Goal: Task Accomplishment & Management: Manage account settings

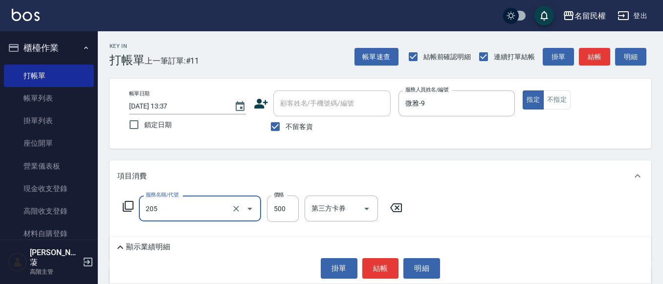
type input "指定洗剪(205)"
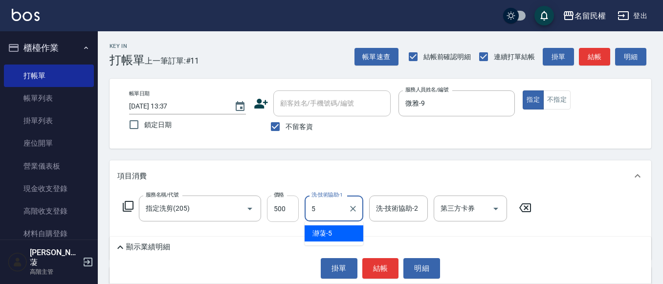
type input "5"
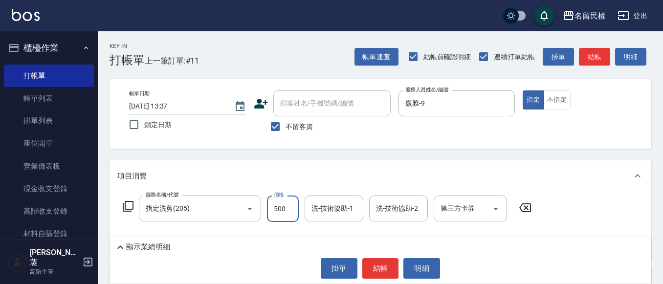
click at [290, 209] on input "500" at bounding box center [283, 208] width 32 height 26
type input "550"
type input "9"
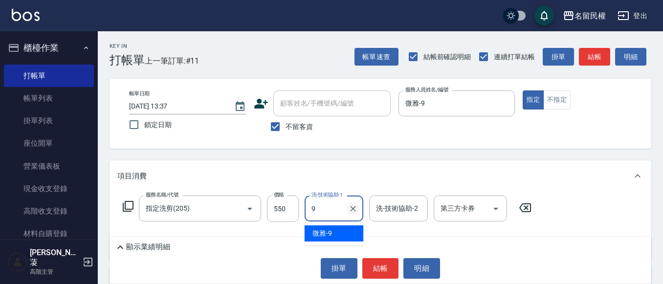
click at [354, 210] on icon "Clear" at bounding box center [353, 209] width 10 height 10
type input "妘庭-22"
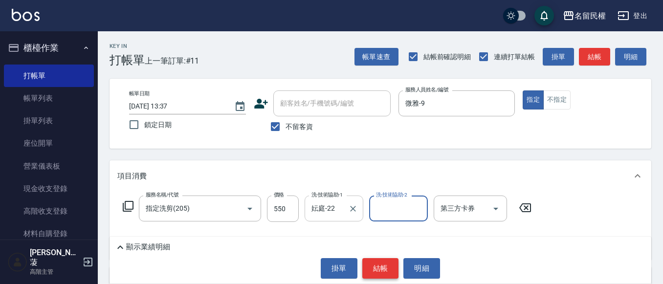
click at [372, 263] on button "結帳" at bounding box center [380, 268] width 37 height 21
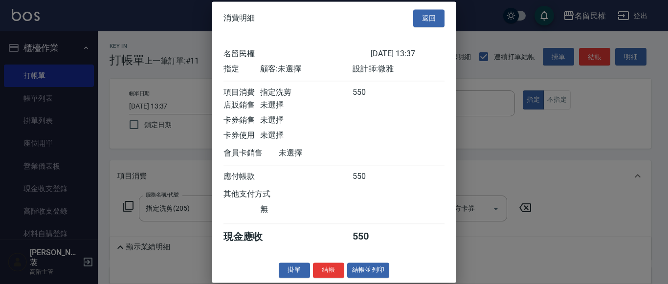
click at [337, 276] on div "消費明細 返回 名留民權 [DATE] 13:37 指定 顧客: 未選擇 設計師: 微雅 項目消費 指定洗剪 550 店販銷售 未選擇 卡券銷售 未選擇 卡券…" at bounding box center [334, 141] width 244 height 281
click at [332, 278] on button "結帳" at bounding box center [328, 269] width 31 height 15
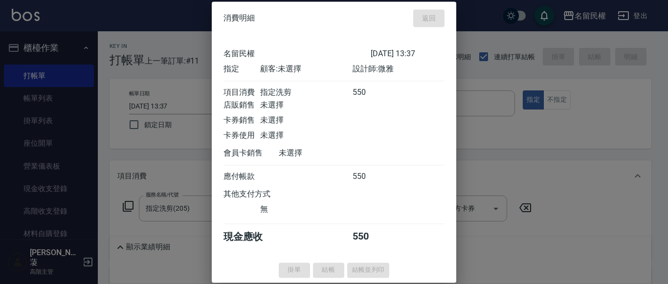
type input "[DATE] 14:50"
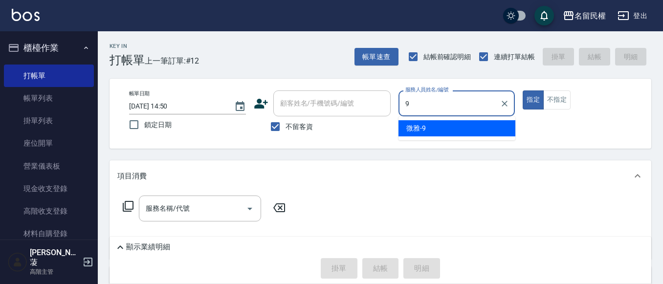
type input "微雅-9"
type button "true"
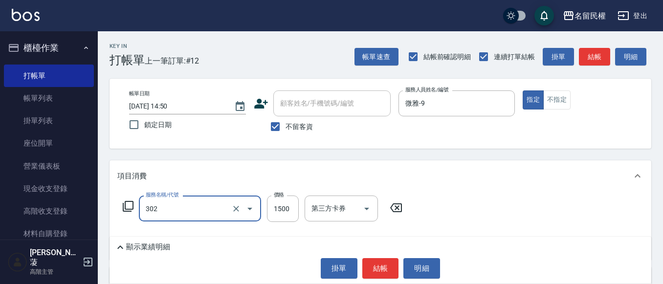
type input "燙髮(302)"
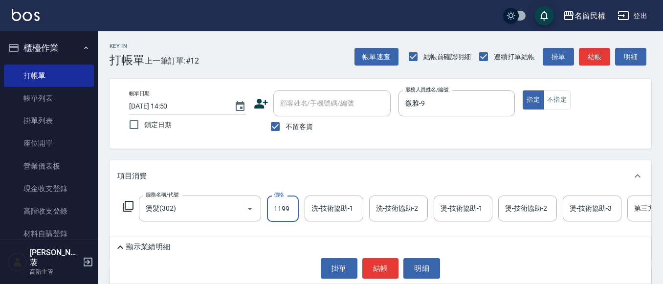
type input "1199"
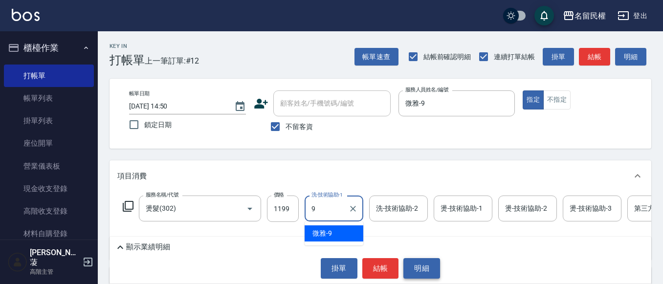
type input "微雅-9"
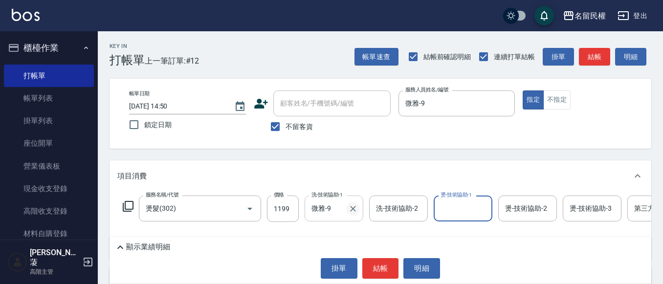
click at [348, 206] on icon "Clear" at bounding box center [353, 209] width 10 height 10
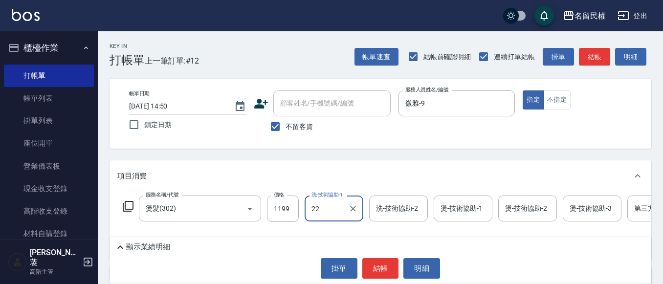
type input "妘庭-22"
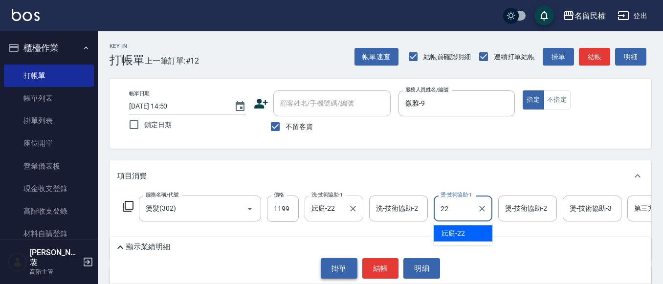
type input "妘庭-22"
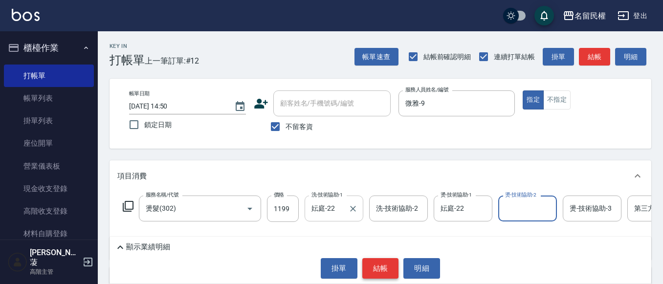
click at [376, 272] on button "結帳" at bounding box center [380, 268] width 37 height 21
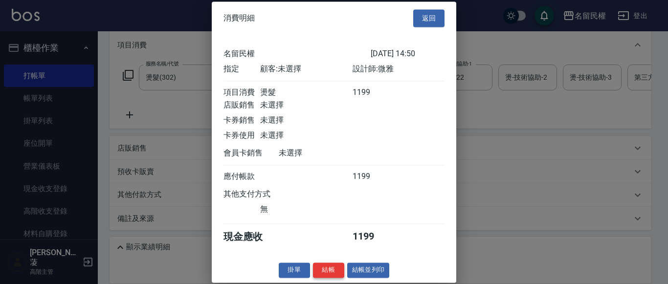
scroll to position [13, 0]
click at [318, 271] on button "結帳" at bounding box center [328, 269] width 31 height 15
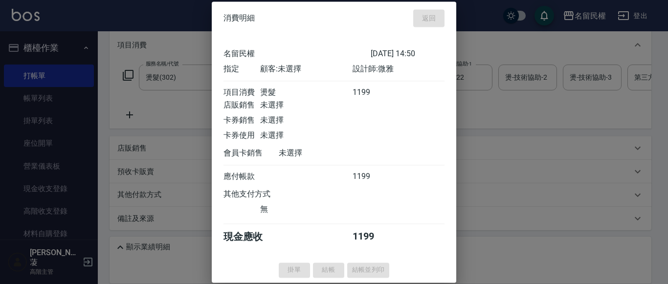
type input "[DATE] 14:59"
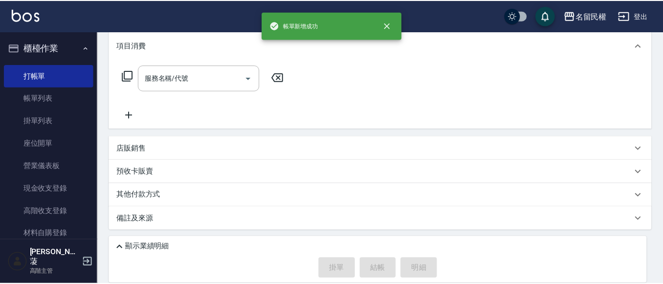
scroll to position [0, 0]
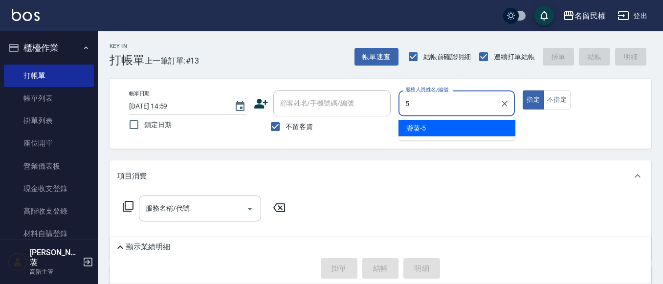
type input "瀞蓤-5"
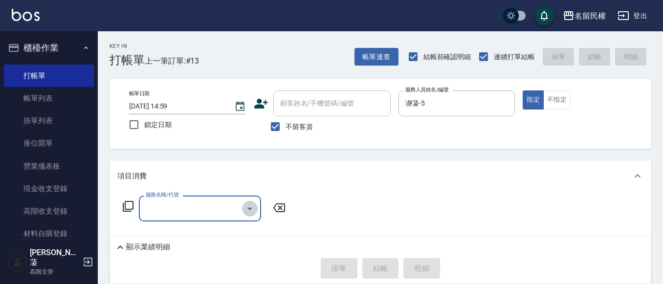
click at [244, 208] on icon "Open" at bounding box center [250, 209] width 12 height 12
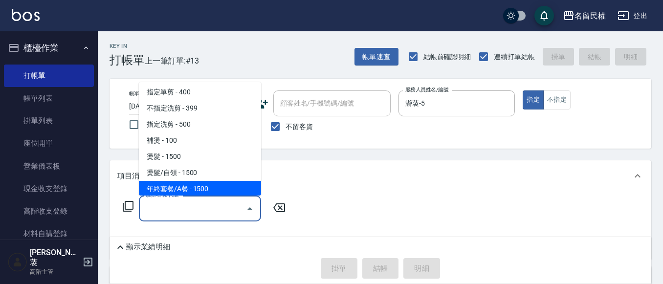
scroll to position [98, 0]
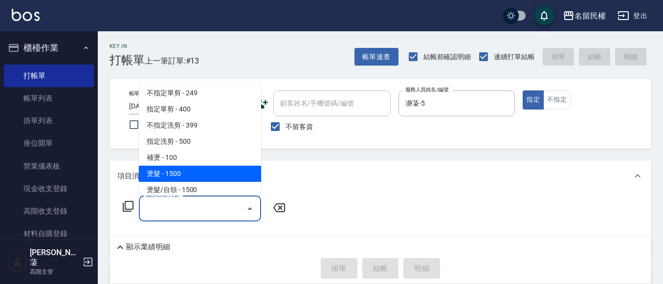
click at [196, 180] on span "燙髮 - 1500" at bounding box center [200, 174] width 122 height 16
type input "燙髮(302)"
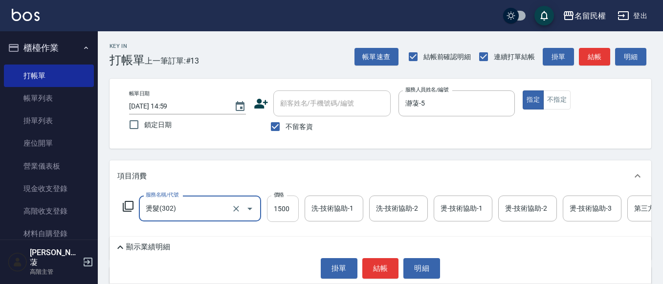
click at [285, 205] on input "1500" at bounding box center [283, 208] width 32 height 26
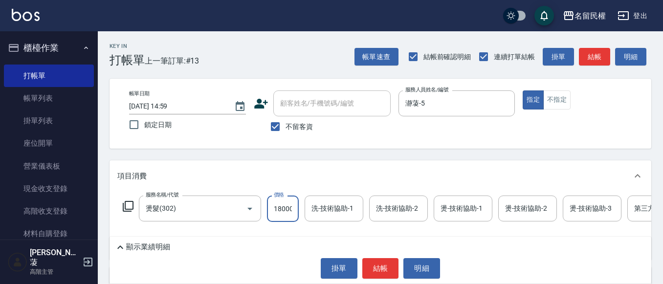
scroll to position [0, 1]
type input "18000"
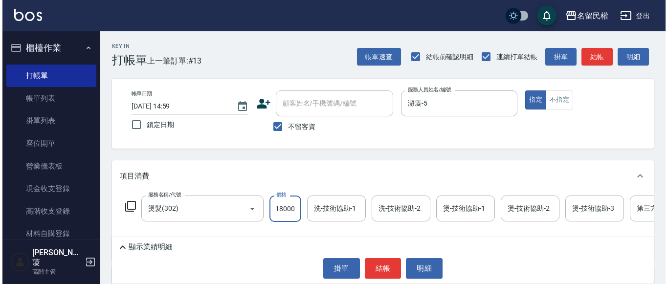
scroll to position [0, 0]
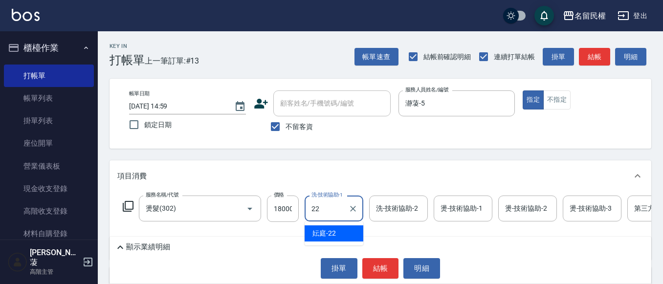
type input "22"
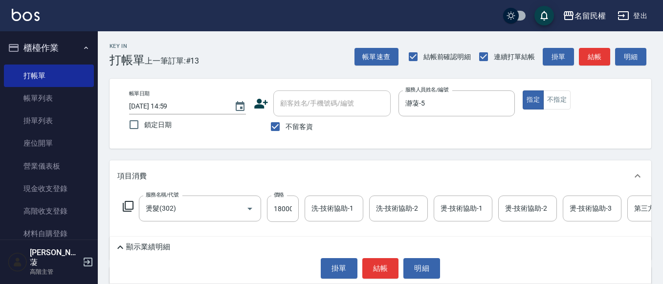
click at [265, 205] on div "服務名稱/代號 燙髮(302) 服務名稱/代號 價格 18000 價格 洗-技術協助-1 洗-技術協助-1 洗-技術協助-2 洗-技術協助-2 燙-技術協助-…" at bounding box center [423, 208] width 613 height 26
click at [286, 200] on input "18000" at bounding box center [283, 208] width 32 height 26
type input "1800"
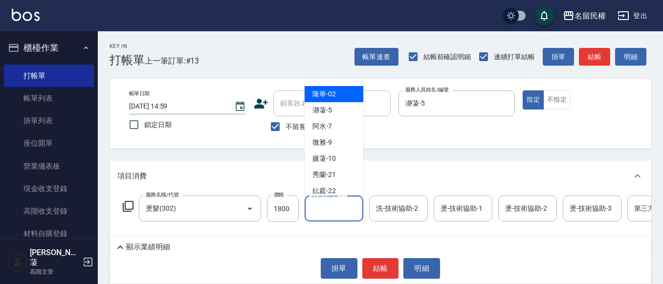
click at [348, 203] on input "洗-技術協助-1" at bounding box center [334, 208] width 50 height 17
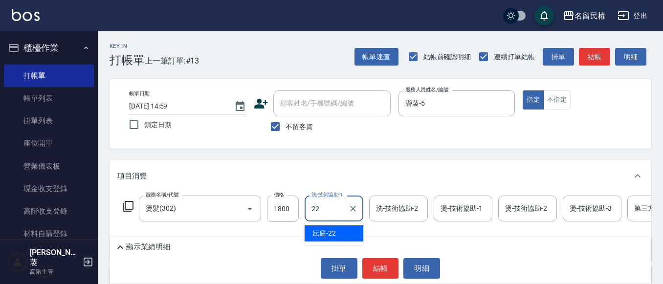
type input "妘庭-22"
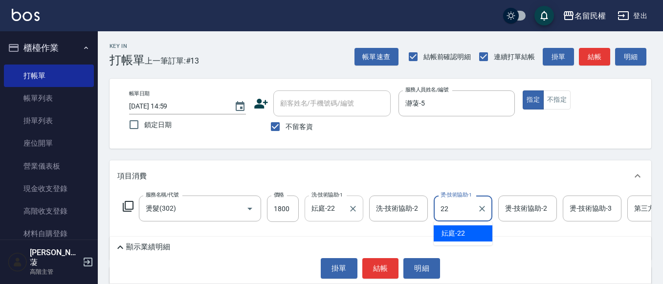
type input "妘庭-22"
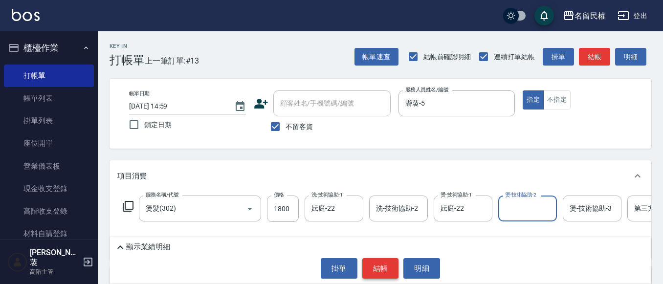
click at [386, 269] on button "結帳" at bounding box center [380, 268] width 37 height 21
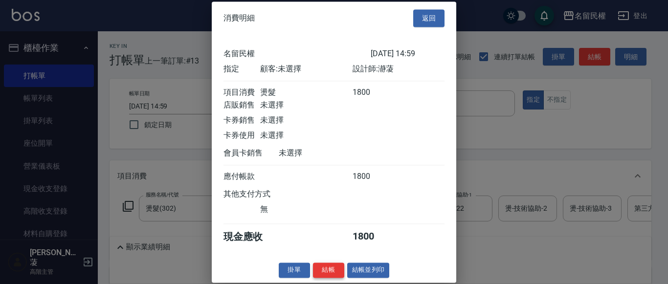
scroll to position [13, 0]
drag, startPoint x: 334, startPoint y: 266, endPoint x: 340, endPoint y: 250, distance: 17.3
click at [334, 264] on button "結帳" at bounding box center [328, 269] width 31 height 15
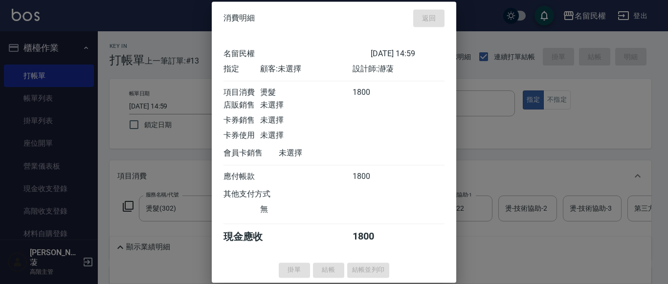
type input "[DATE] 15:13"
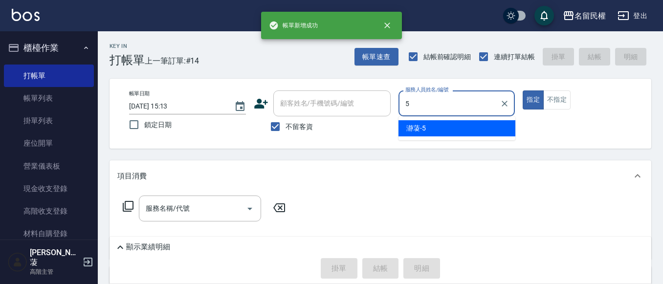
type input "瀞蓤-5"
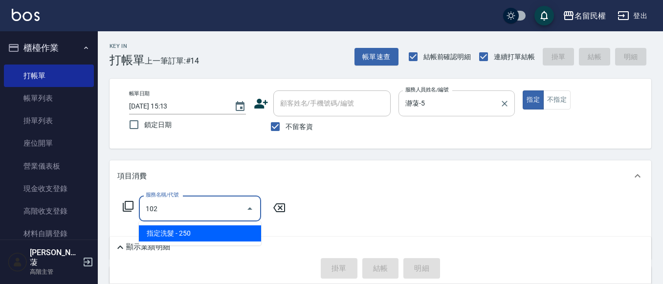
type input "指定洗髮(102)"
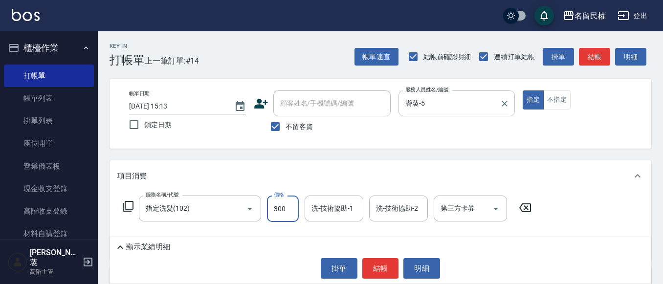
type input "300"
type input "妘庭-22"
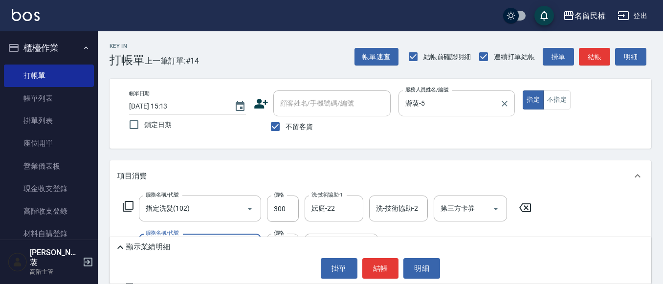
type input "[PERSON_NAME](701)"
type input "30"
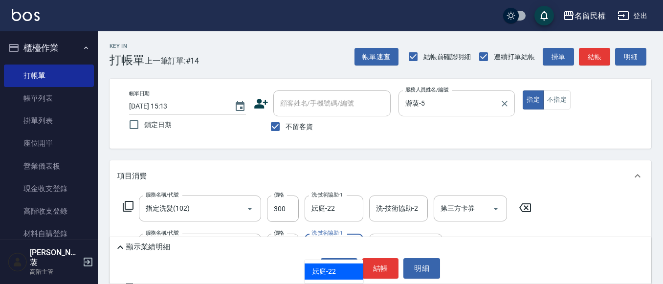
type input "妘庭-22"
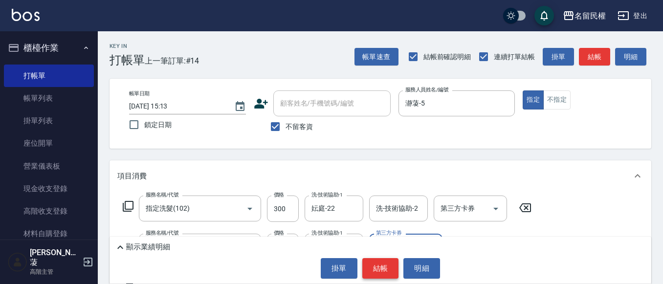
click at [386, 258] on button "結帳" at bounding box center [380, 268] width 37 height 21
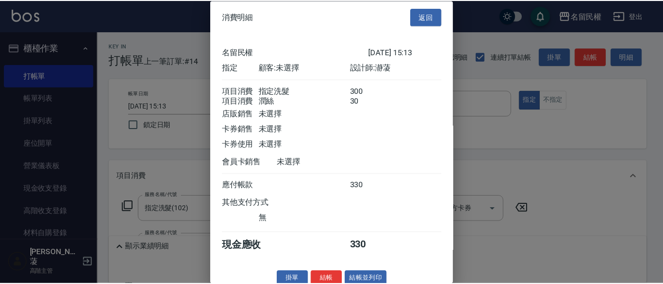
scroll to position [24, 0]
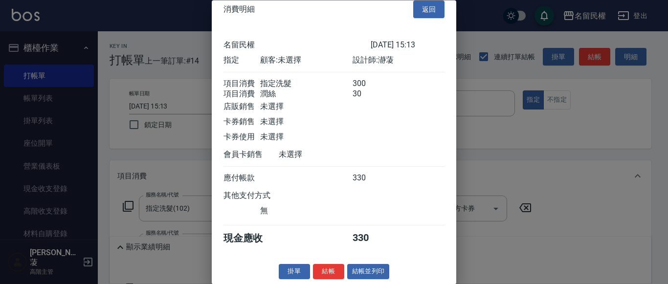
click at [326, 263] on div "消費明細 返回 名留民權 [DATE] 15:13 指定 顧客: 未選擇 設計師: 瀞蓤 項目消費 指定洗髮 300 項目消費 潤絲 30 店販銷售 未選擇 …" at bounding box center [334, 142] width 244 height 284
click at [329, 265] on button "結帳" at bounding box center [328, 271] width 31 height 15
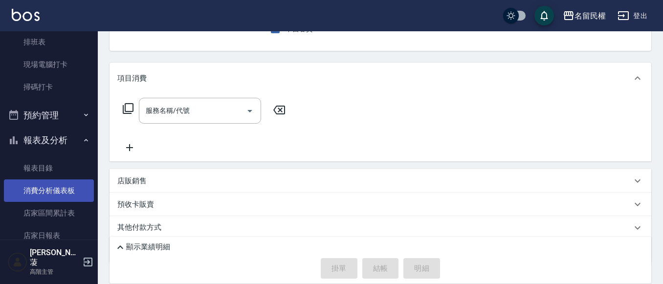
scroll to position [293, 0]
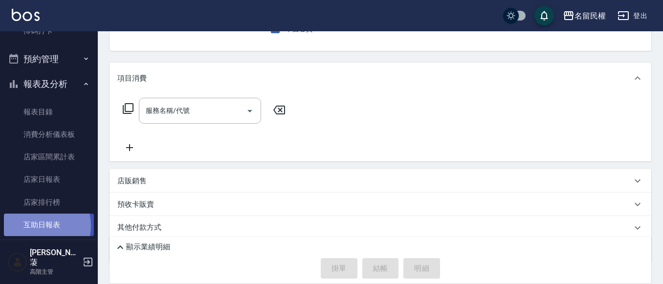
click at [43, 226] on link "互助日報表" at bounding box center [49, 225] width 90 height 22
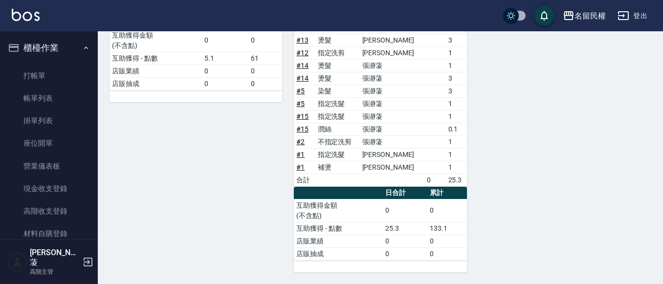
scroll to position [214, 0]
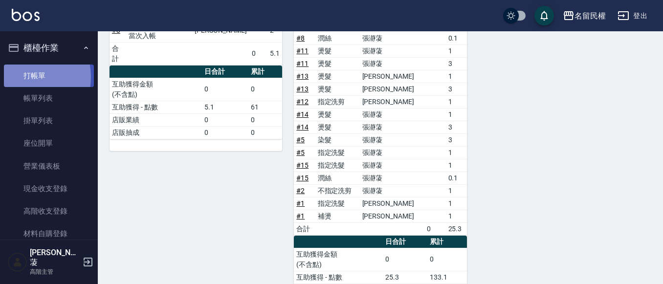
click at [21, 77] on link "打帳單" at bounding box center [49, 76] width 90 height 22
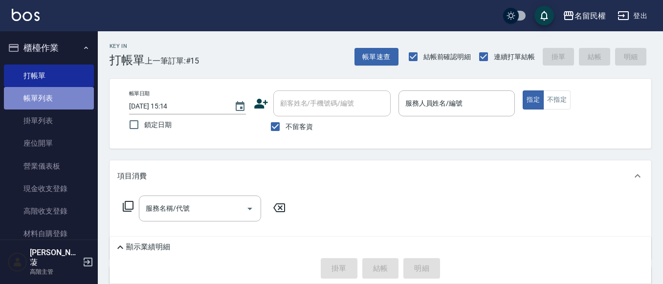
click at [50, 90] on link "帳單列表" at bounding box center [49, 98] width 90 height 22
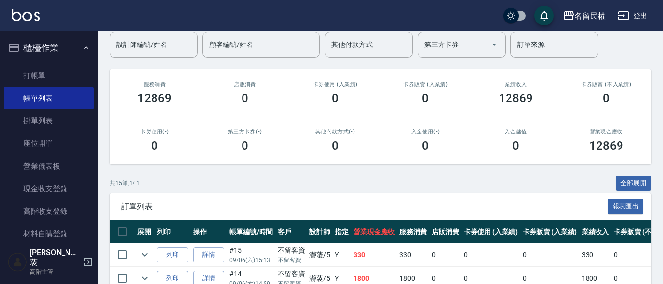
scroll to position [147, 0]
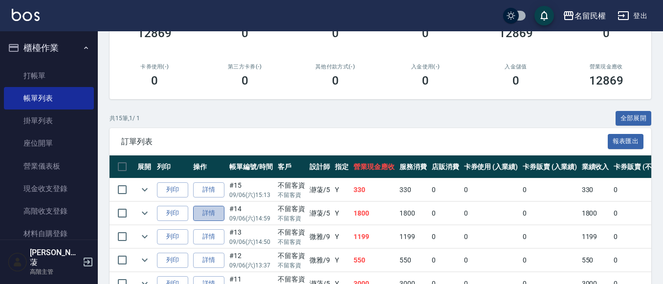
click at [222, 215] on link "詳情" at bounding box center [208, 213] width 31 height 15
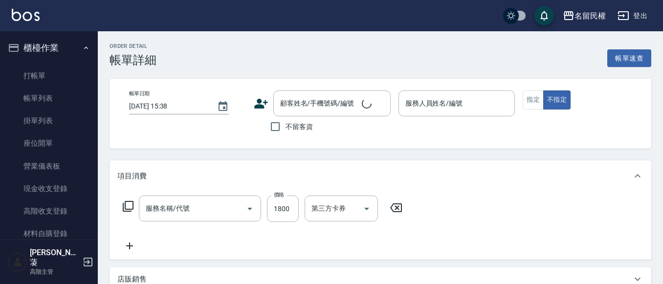
type input "燙髮(302)"
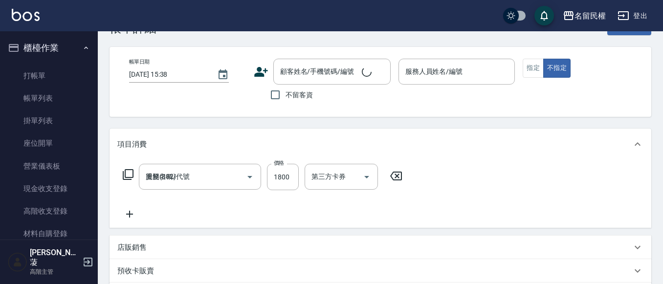
type input "[DATE] 14:59"
checkbox input "true"
type input "瀞蓤-5"
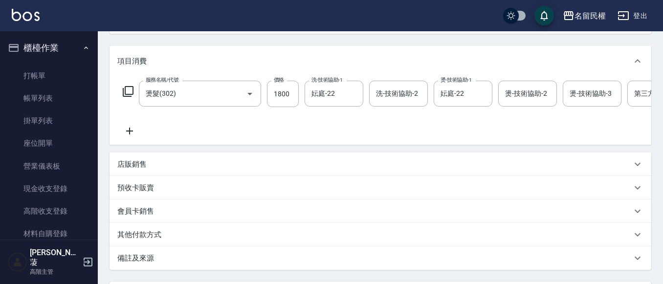
scroll to position [147, 0]
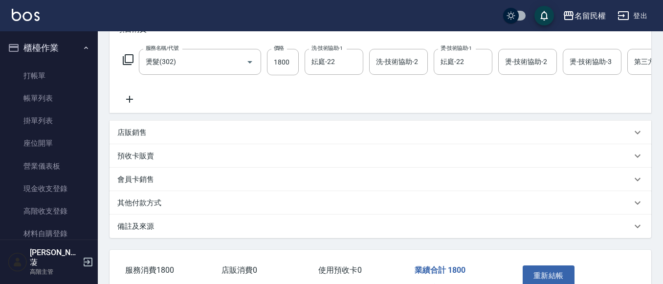
click at [177, 134] on div "店販銷售" at bounding box center [379, 132] width 541 height 23
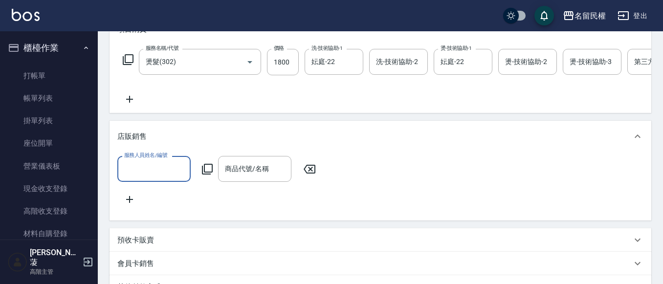
scroll to position [0, 0]
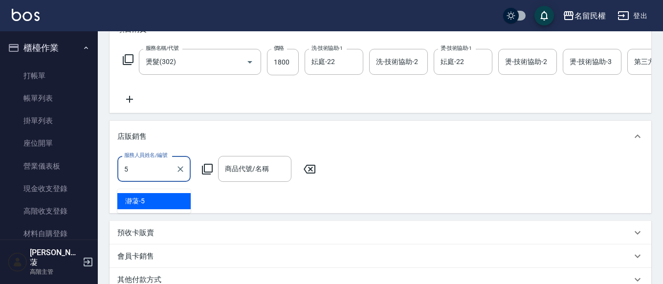
type input "瀞蓤-5"
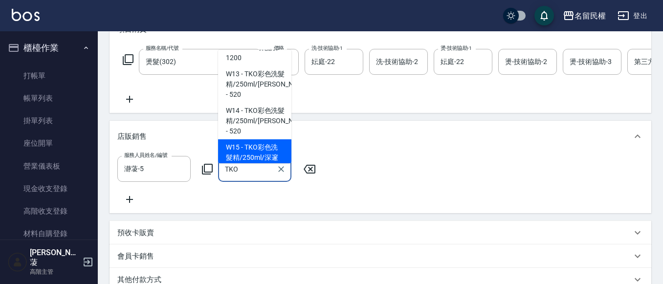
scroll to position [147, 0]
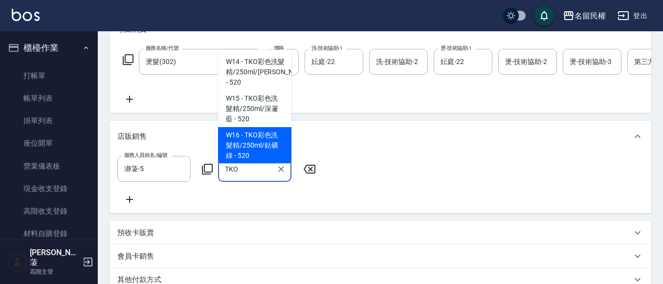
click at [260, 146] on span "W16 - TKO彩色洗髮精/250ml/鈷礦綠 - 520" at bounding box center [254, 145] width 73 height 37
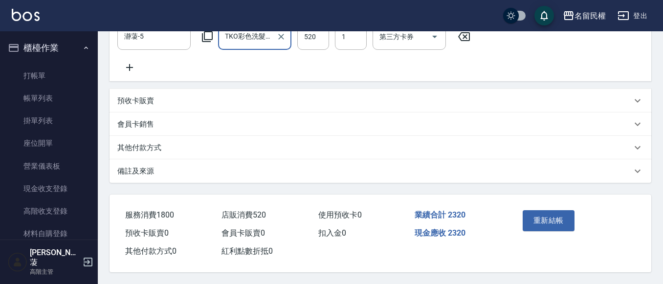
scroll to position [293, 0]
type input "TKO彩色洗髮精/250ml/鈷礦綠"
click at [546, 228] on button "重新結帳" at bounding box center [548, 220] width 52 height 21
click at [547, 224] on div "重新結帳" at bounding box center [546, 227] width 55 height 43
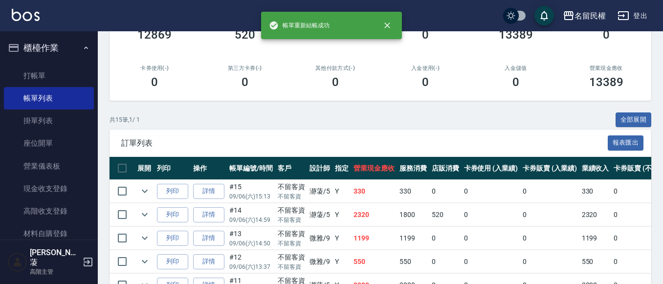
scroll to position [147, 0]
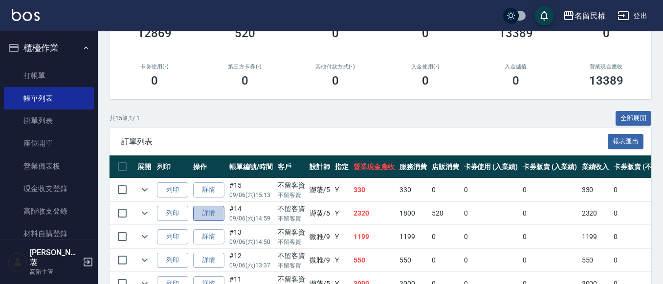
click at [206, 212] on link "詳情" at bounding box center [208, 213] width 31 height 15
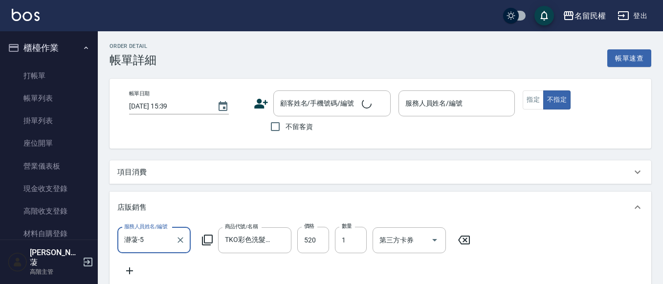
scroll to position [17, 0]
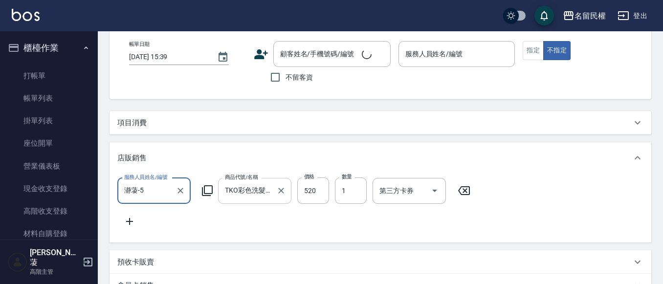
type input "[DATE] 14:59"
checkbox input "true"
type input "瀞蓤-5"
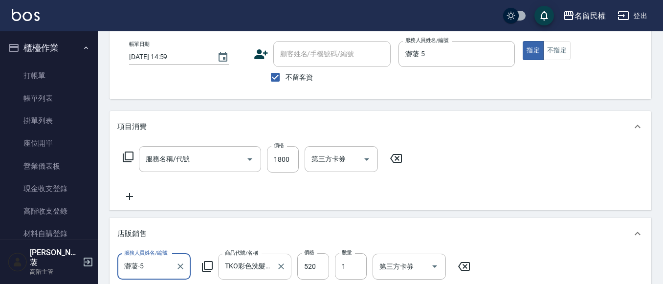
scroll to position [147, 0]
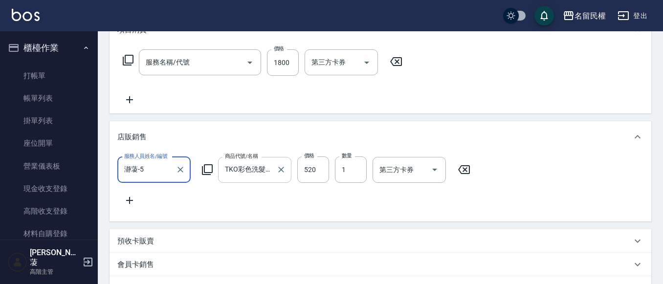
type input "燙髮(302)"
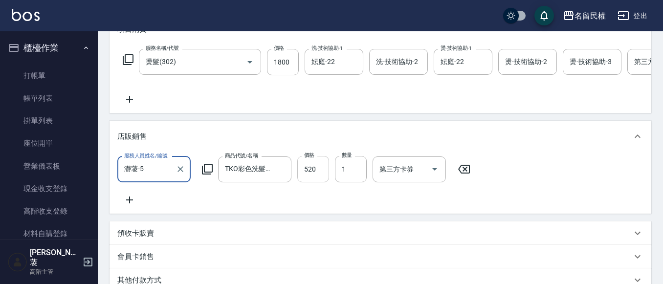
click at [303, 172] on input "520" at bounding box center [313, 169] width 32 height 26
type input "600"
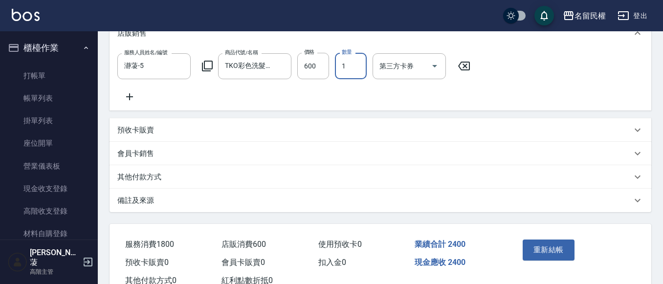
scroll to position [298, 0]
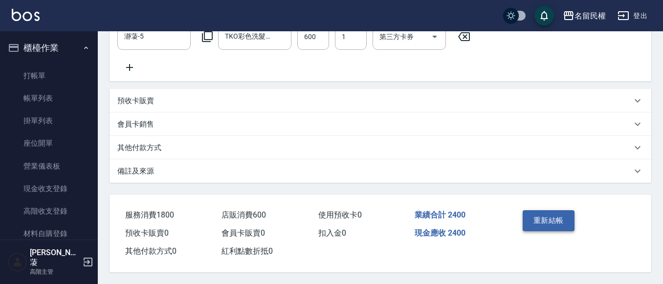
click at [535, 206] on div "重新結帳" at bounding box center [546, 227] width 55 height 43
click at [532, 210] on button "重新結帳" at bounding box center [548, 220] width 52 height 21
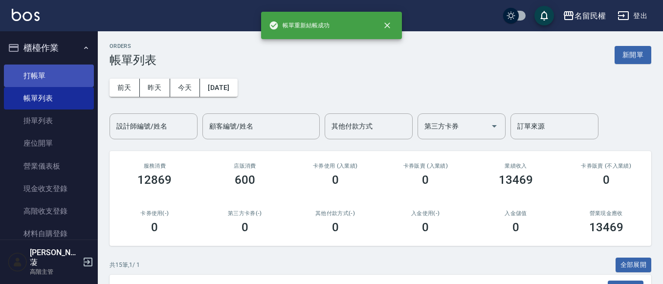
click at [62, 77] on link "打帳單" at bounding box center [49, 76] width 90 height 22
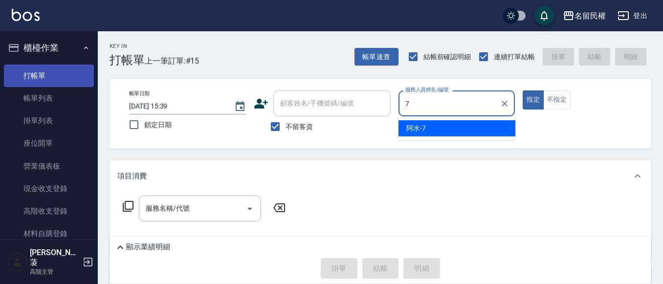
type input "阿水-7"
type button "true"
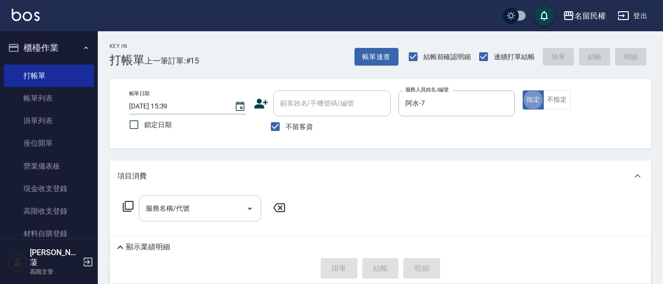
click at [195, 203] on input "服務名稱/代號" at bounding box center [192, 208] width 99 height 17
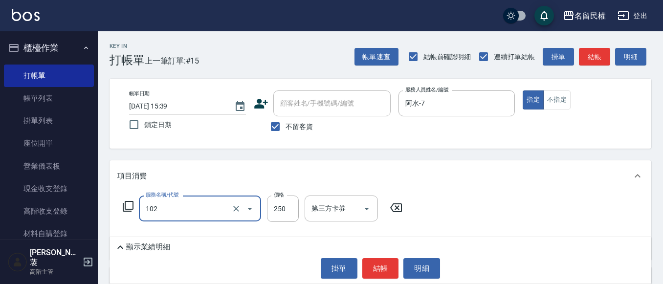
type input "指定洗髮(102)"
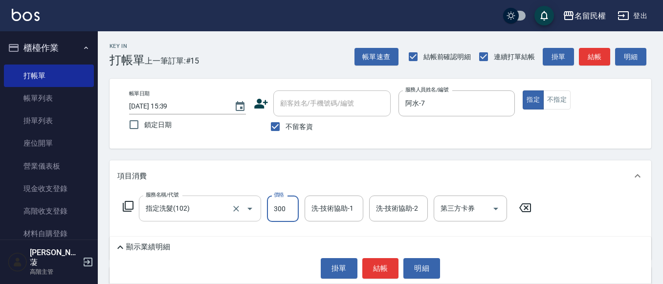
type input "300"
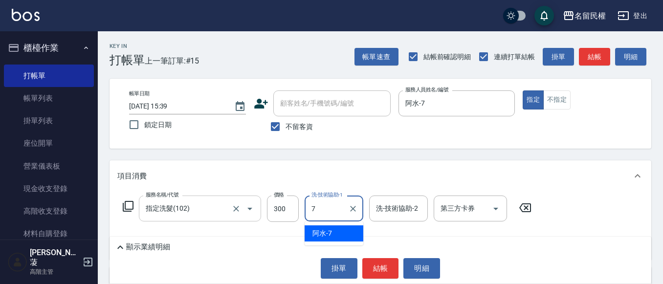
type input "阿水-7"
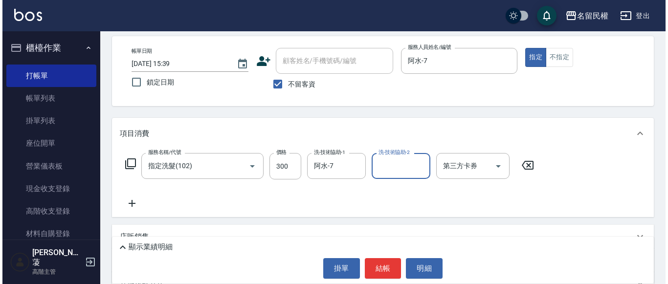
scroll to position [98, 0]
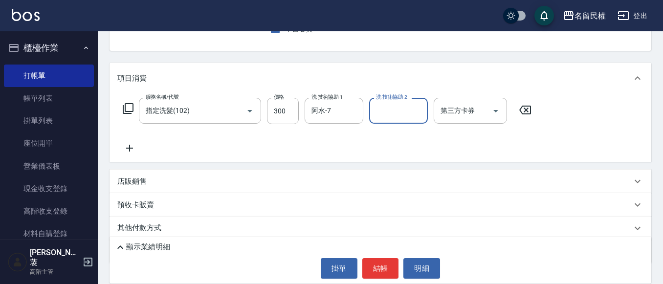
click at [128, 148] on icon at bounding box center [129, 148] width 7 height 7
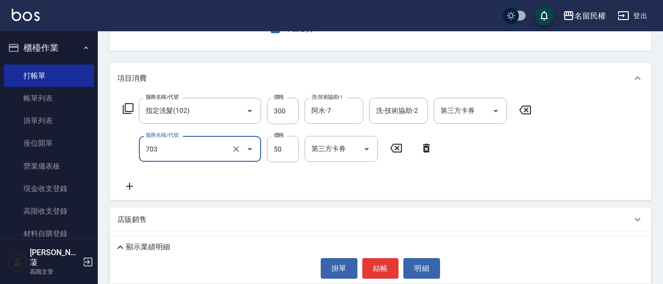
type input "青捲/吹捲/夾直/電棒/夾玉米鬚(703)"
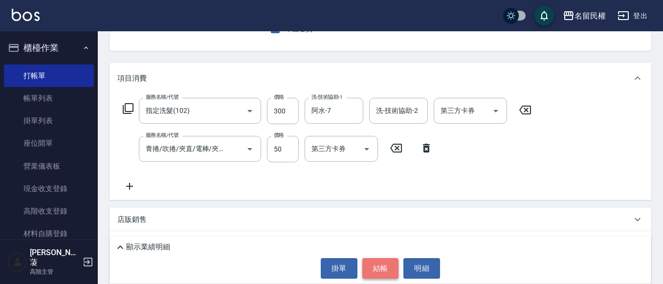
click at [383, 268] on button "結帳" at bounding box center [380, 268] width 37 height 21
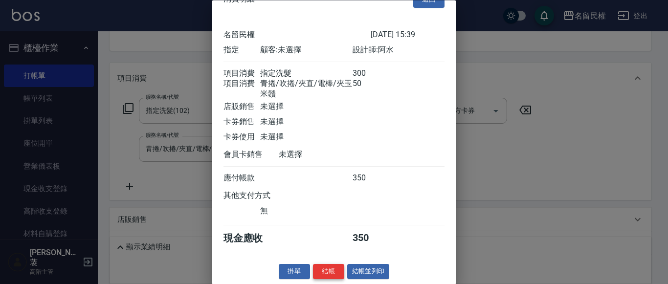
scroll to position [36, 0]
drag, startPoint x: 331, startPoint y: 271, endPoint x: 69, endPoint y: 139, distance: 293.3
click at [330, 271] on button "結帳" at bounding box center [328, 271] width 31 height 15
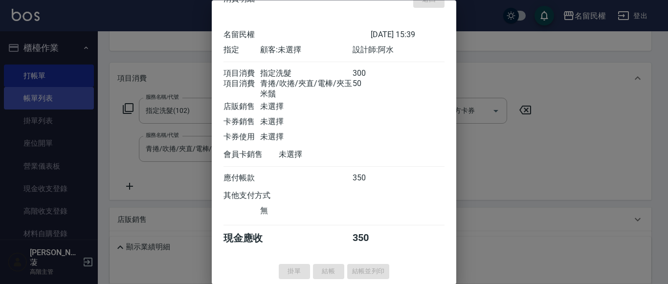
type input "[DATE] 15:46"
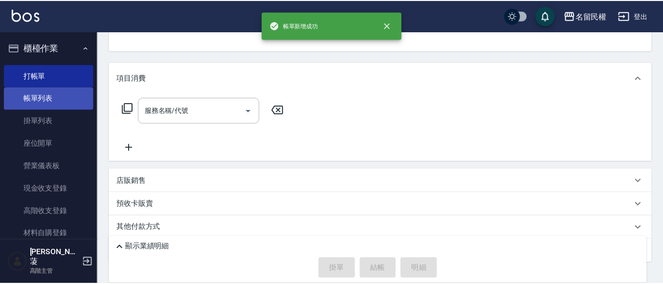
scroll to position [95, 0]
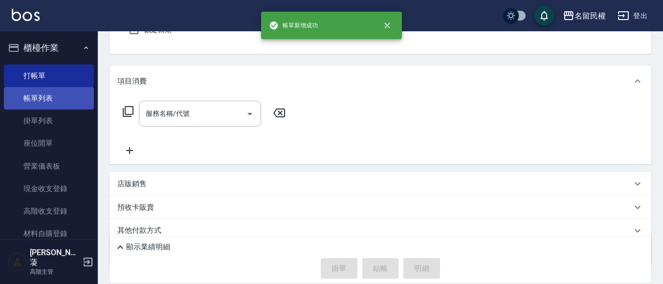
click at [45, 98] on link "帳單列表" at bounding box center [49, 98] width 90 height 22
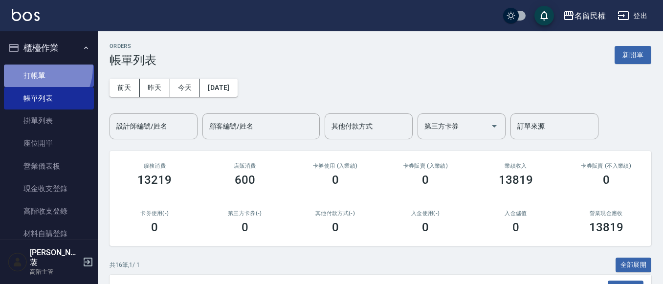
click at [32, 67] on link "打帳單" at bounding box center [49, 76] width 90 height 22
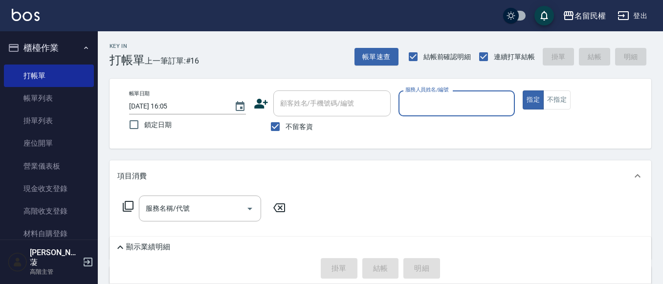
drag, startPoint x: 274, startPoint y: 120, endPoint x: 299, endPoint y: 116, distance: 25.2
click at [273, 120] on input "不留客資" at bounding box center [275, 126] width 21 height 21
checkbox input "false"
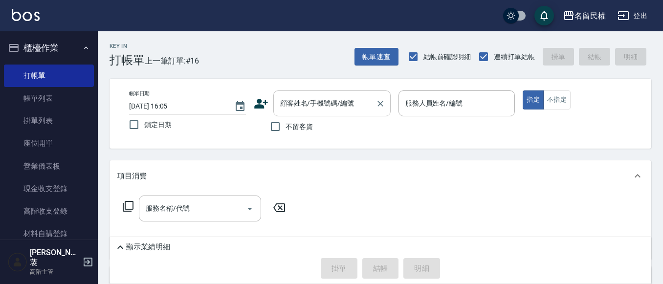
click at [303, 116] on div "顧客姓名/手機號碼/編號" at bounding box center [331, 103] width 117 height 26
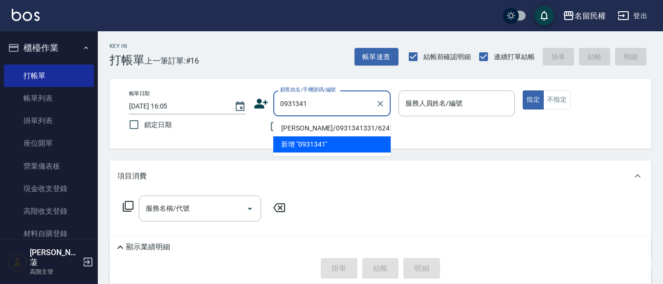
click at [323, 130] on li "[PERSON_NAME]/0931341331/6241" at bounding box center [331, 128] width 117 height 16
type input "[PERSON_NAME]/0931341331/6241"
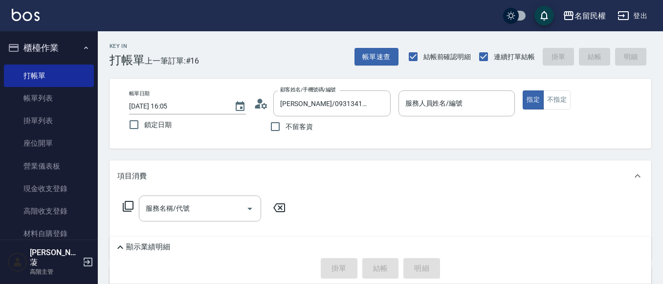
click at [261, 107] on icon at bounding box center [261, 103] width 15 height 15
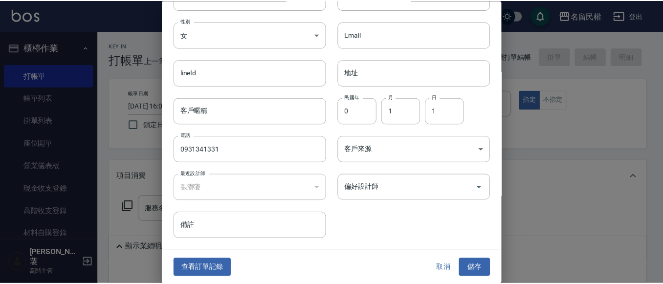
scroll to position [55, 0]
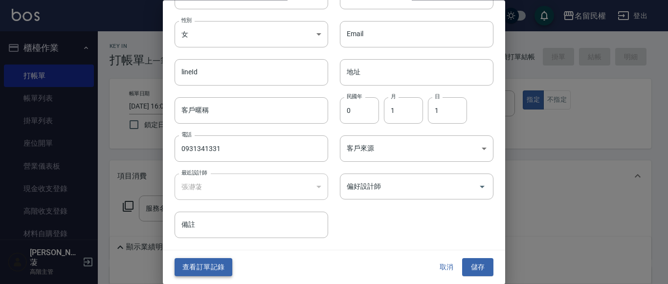
click at [217, 265] on button "查看訂單記錄" at bounding box center [203, 268] width 58 height 18
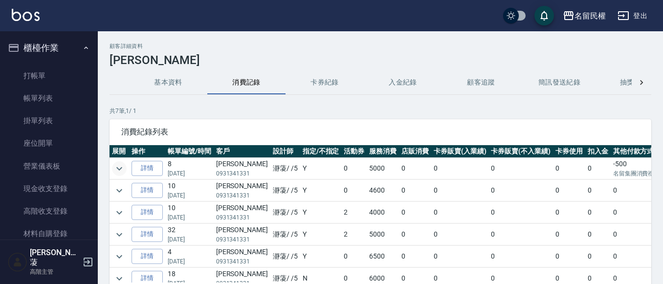
click at [118, 169] on icon "expand row" at bounding box center [119, 168] width 6 height 3
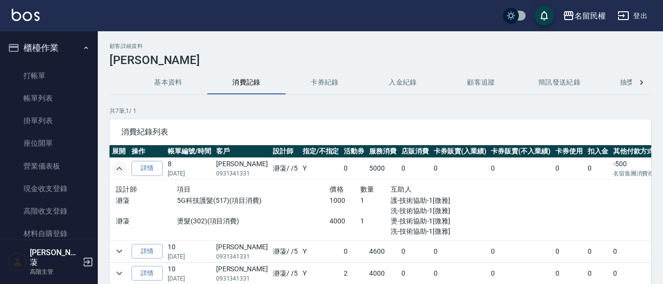
scroll to position [49, 0]
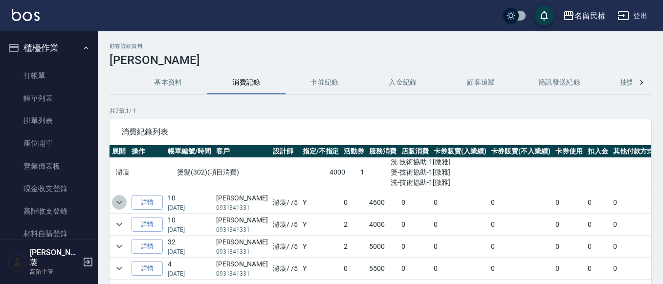
click at [123, 199] on icon "expand row" at bounding box center [119, 202] width 12 height 12
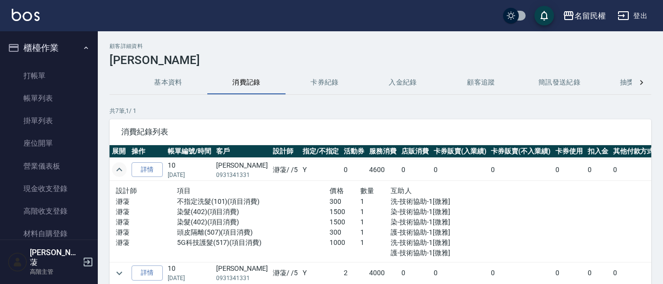
scroll to position [98, 0]
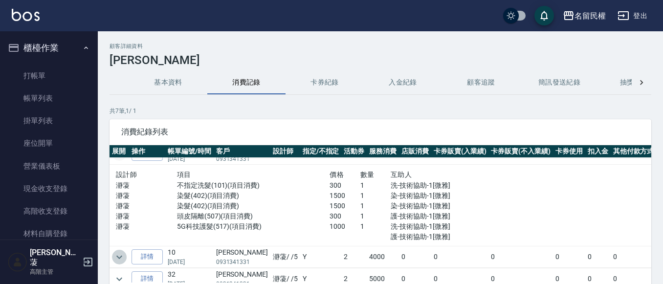
drag, startPoint x: 115, startPoint y: 254, endPoint x: 110, endPoint y: 257, distance: 6.1
click at [115, 254] on icon "expand row" at bounding box center [119, 257] width 12 height 12
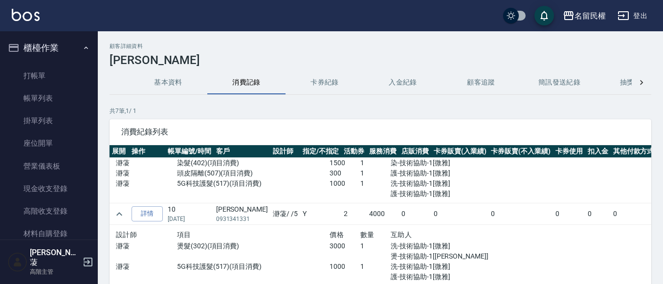
scroll to position [195, 0]
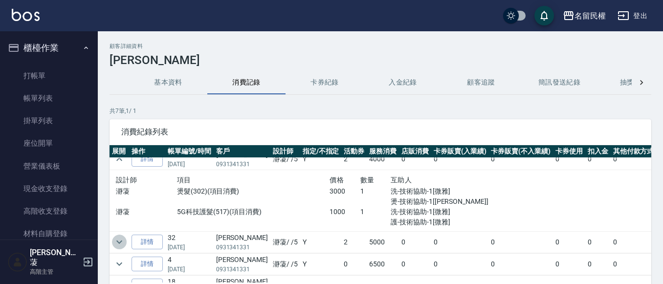
click at [114, 244] on button "expand row" at bounding box center [119, 242] width 15 height 15
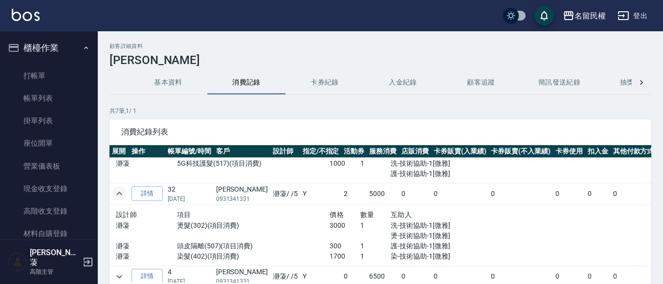
scroll to position [244, 0]
click at [38, 66] on link "打帳單" at bounding box center [49, 76] width 90 height 22
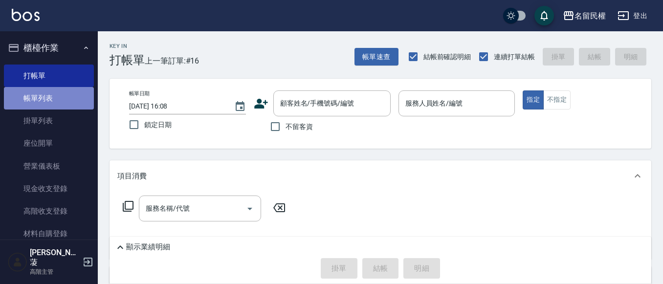
click at [58, 89] on link "帳單列表" at bounding box center [49, 98] width 90 height 22
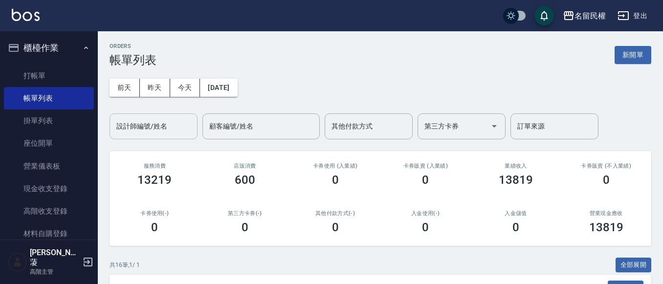
click at [159, 125] on input "設計師編號/姓名" at bounding box center [153, 126] width 79 height 17
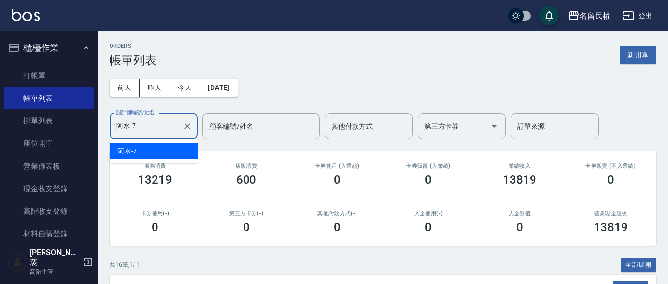
type input "阿水-7"
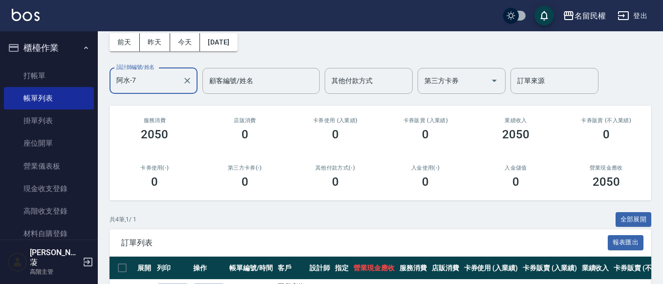
scroll to position [147, 0]
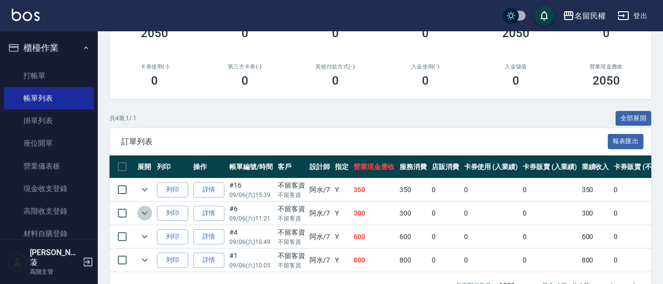
click at [144, 209] on icon "expand row" at bounding box center [145, 213] width 12 height 12
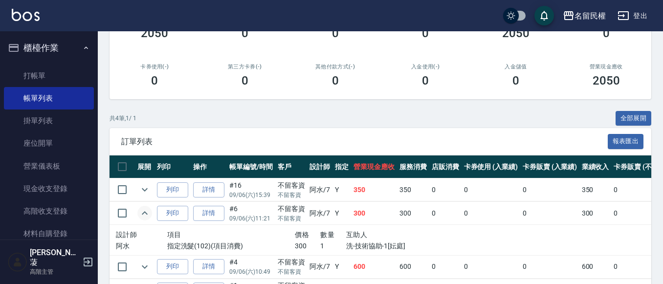
click at [144, 209] on icon "expand row" at bounding box center [145, 213] width 12 height 12
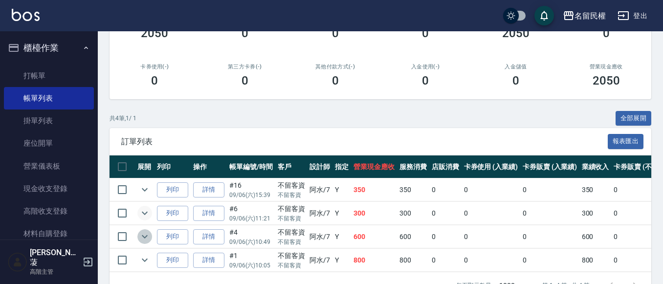
click at [145, 241] on icon "expand row" at bounding box center [145, 237] width 12 height 12
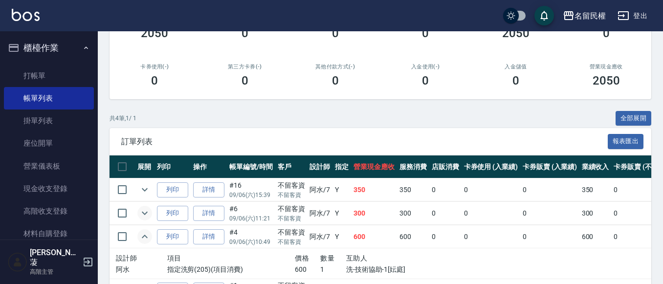
click at [145, 238] on icon "expand row" at bounding box center [145, 237] width 12 height 12
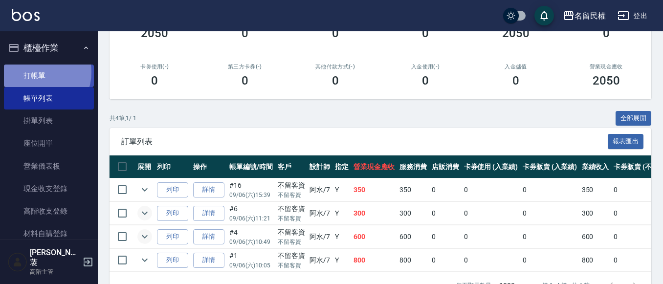
click at [37, 72] on link "打帳單" at bounding box center [49, 76] width 90 height 22
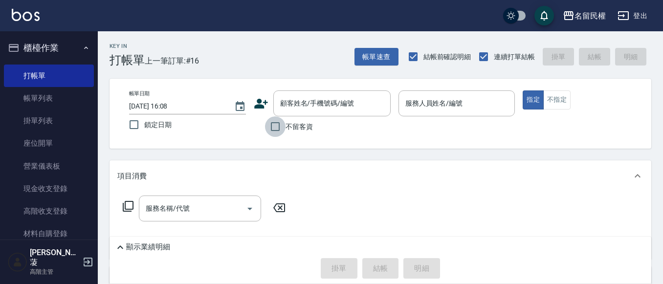
drag, startPoint x: 270, startPoint y: 129, endPoint x: 397, endPoint y: 141, distance: 127.7
click at [270, 129] on input "不留客資" at bounding box center [275, 126] width 21 height 21
checkbox input "true"
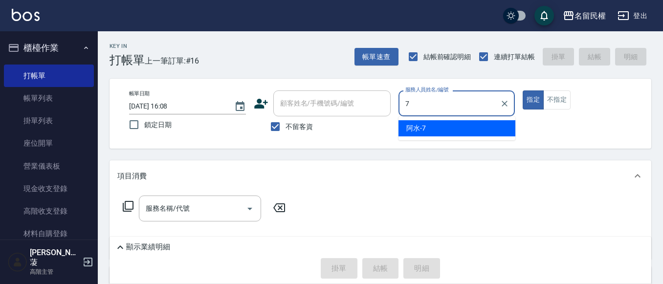
type input "阿水-7"
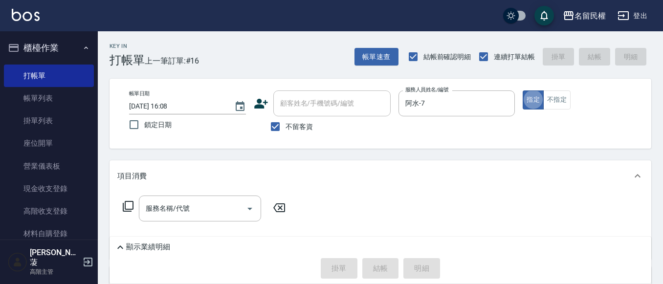
type button "true"
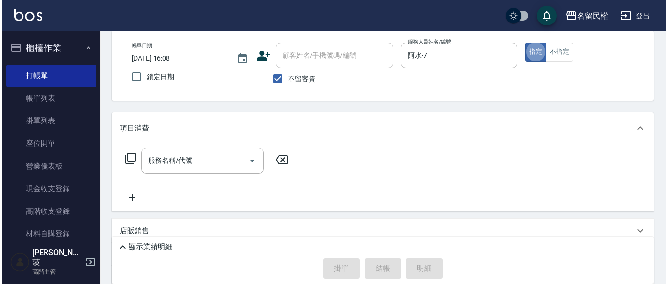
scroll to position [98, 0]
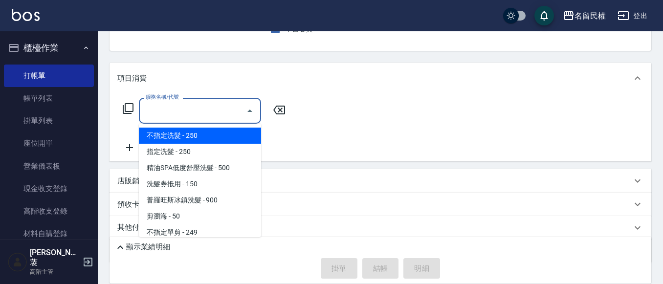
click at [175, 110] on input "服務名稱/代號" at bounding box center [192, 110] width 99 height 17
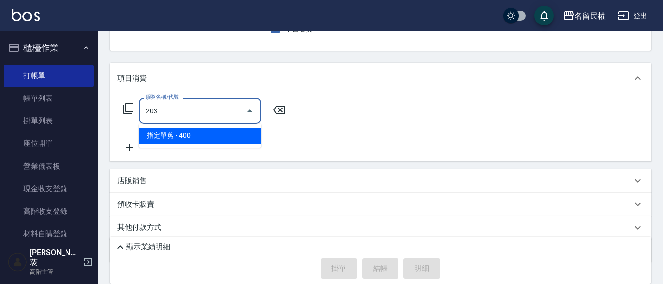
type input "指定單剪(203)"
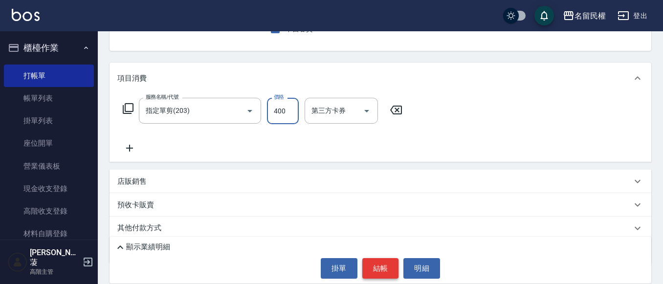
click at [372, 266] on button "結帳" at bounding box center [380, 268] width 37 height 21
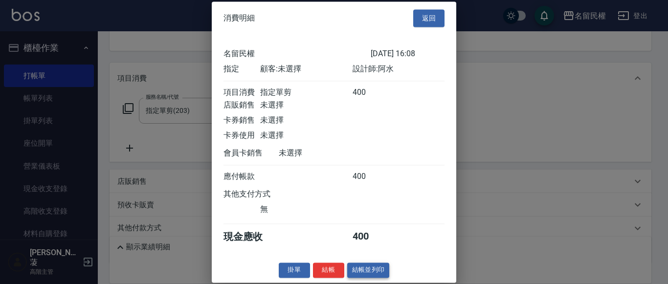
scroll to position [13, 0]
click at [328, 268] on button "結帳" at bounding box center [328, 269] width 31 height 15
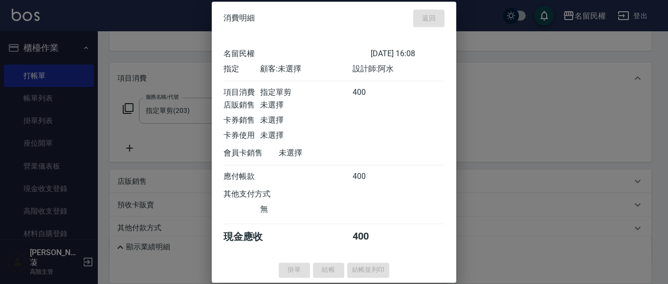
type input "[DATE] 16:09"
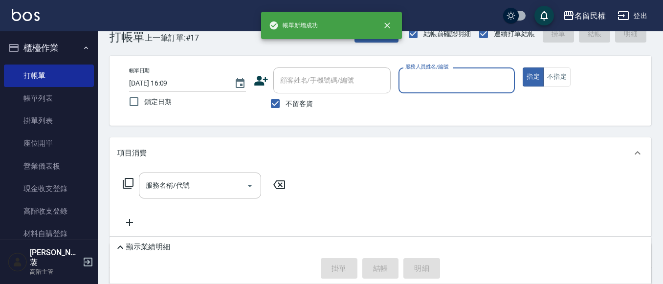
scroll to position [0, 0]
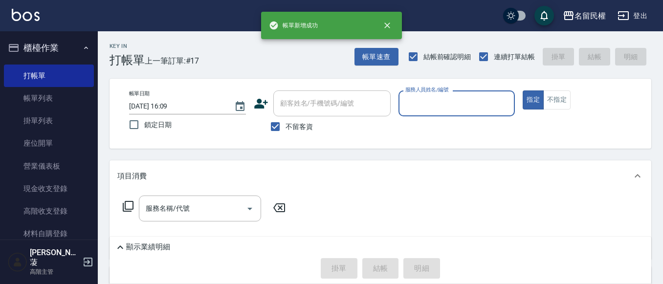
type input "5"
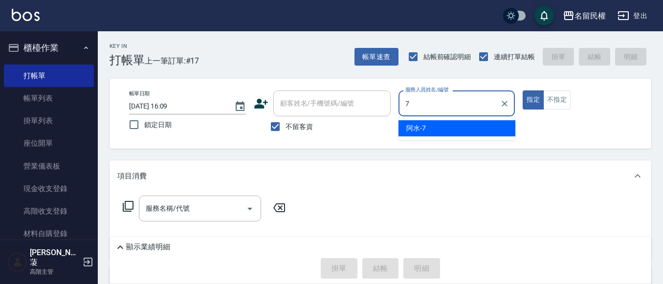
type input "阿水-7"
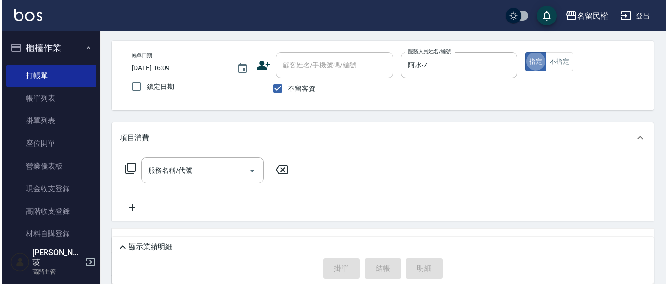
scroll to position [49, 0]
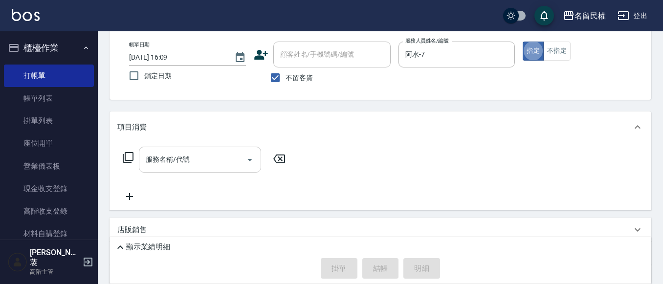
click at [207, 170] on div "服務名稱/代號" at bounding box center [200, 160] width 122 height 26
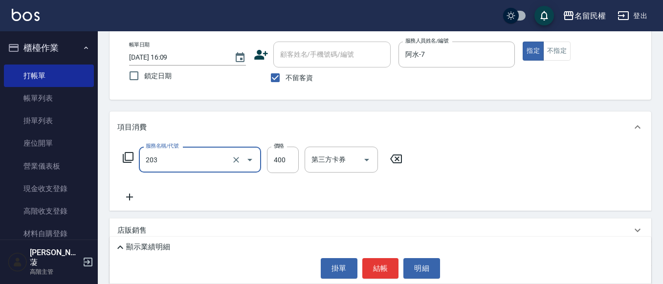
type input "指定單剪(203)"
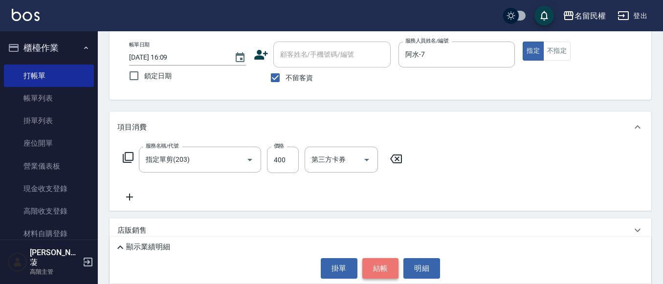
click at [383, 272] on button "結帳" at bounding box center [380, 268] width 37 height 21
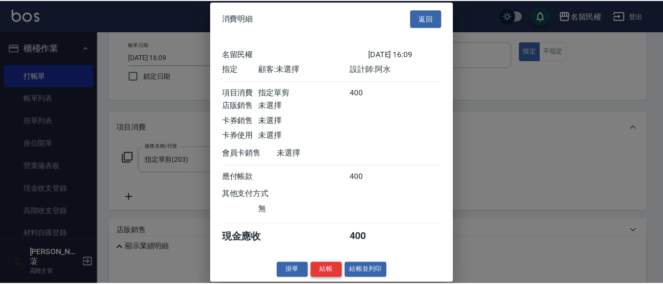
scroll to position [13, 0]
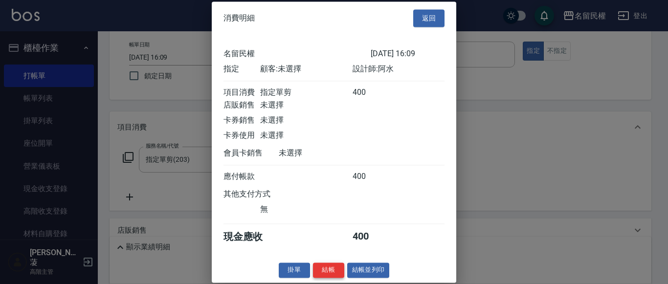
click at [324, 272] on button "結帳" at bounding box center [328, 269] width 31 height 15
